Goal: Find specific page/section: Find specific page/section

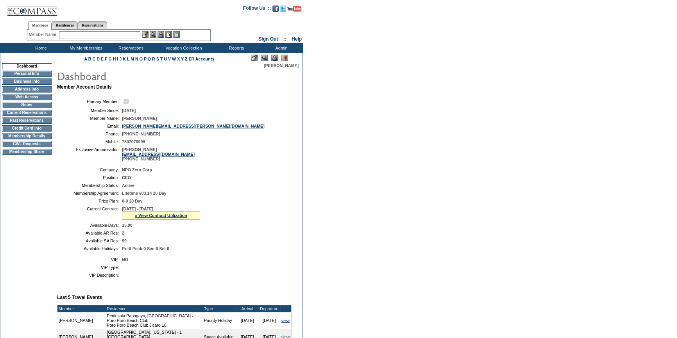
click at [35, 49] on td "Home" at bounding box center [40, 48] width 45 height 10
